Goal: Browse casually

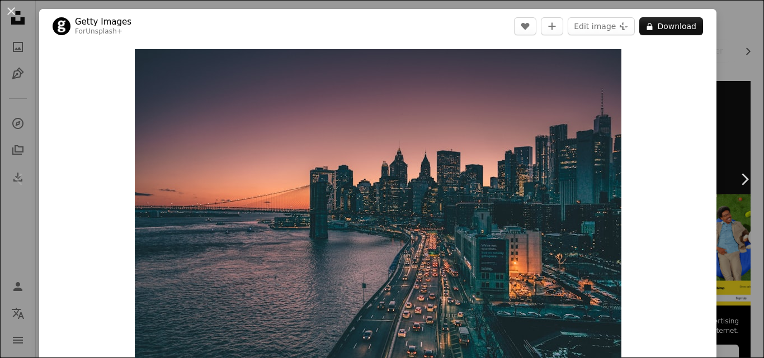
scroll to position [6871, 0]
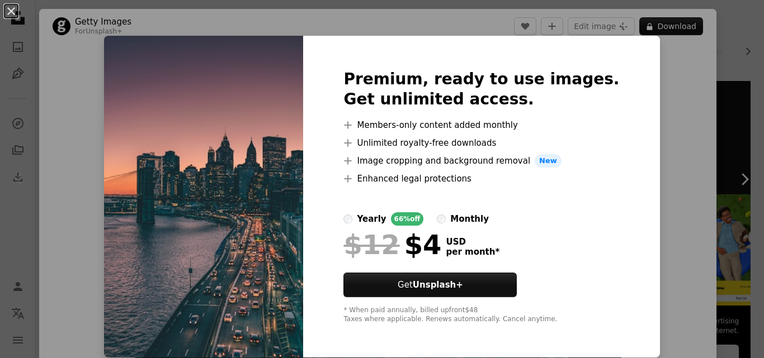
click at [660, 50] on div "An X shape Premium, ready to use images. Get unlimited access. A plus sign Memb…" at bounding box center [382, 179] width 764 height 358
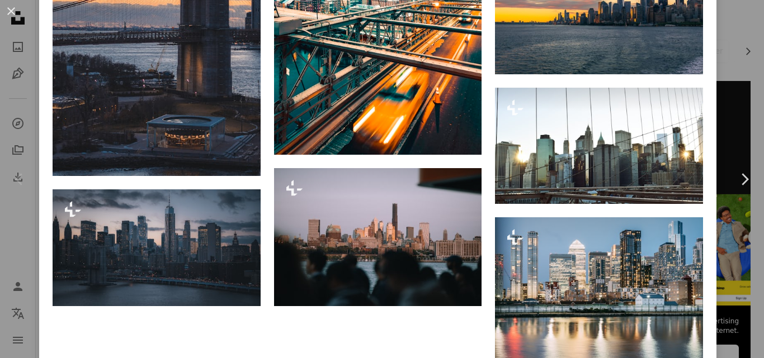
scroll to position [124, 0]
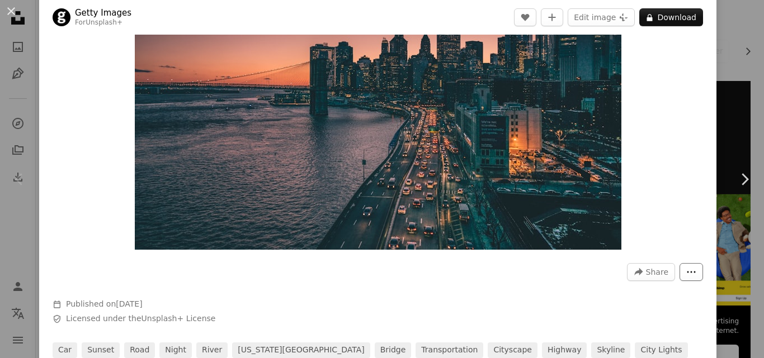
click at [686, 272] on icon "More Actions" at bounding box center [691, 272] width 10 height 10
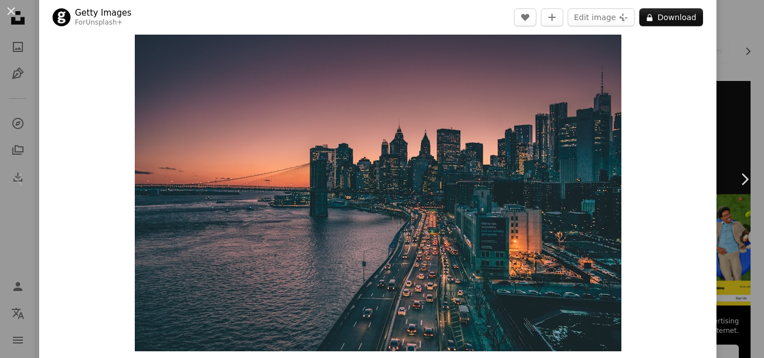
scroll to position [27, 0]
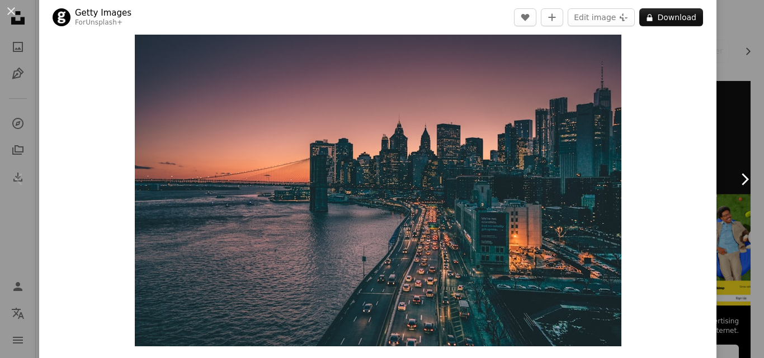
click at [737, 178] on icon "Chevron right" at bounding box center [744, 179] width 18 height 18
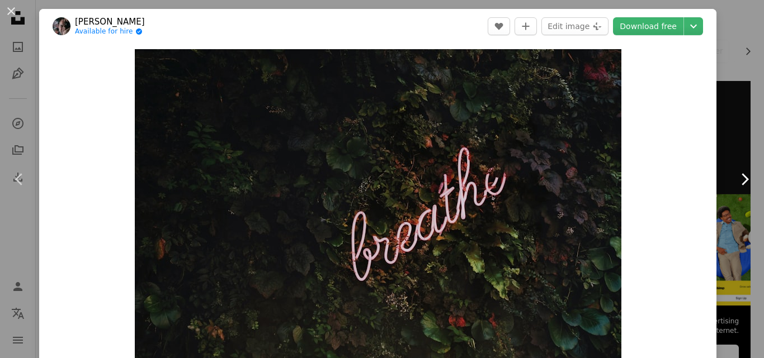
click at [737, 178] on icon "Chevron right" at bounding box center [744, 179] width 18 height 18
